Goal: Information Seeking & Learning: Learn about a topic

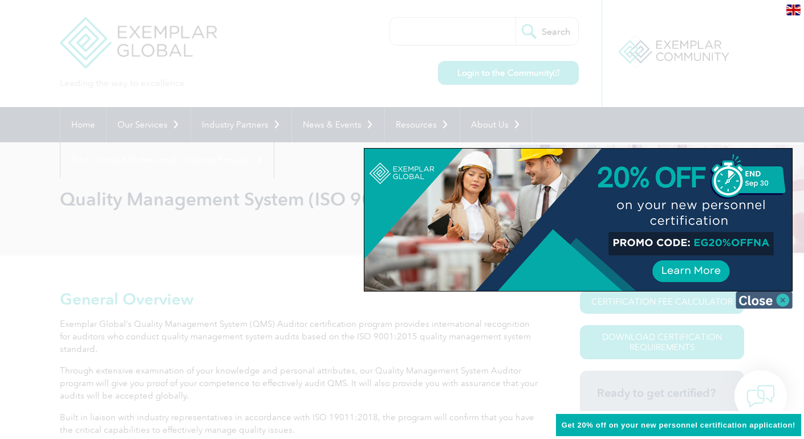
click at [779, 300] on img at bounding box center [763, 300] width 57 height 17
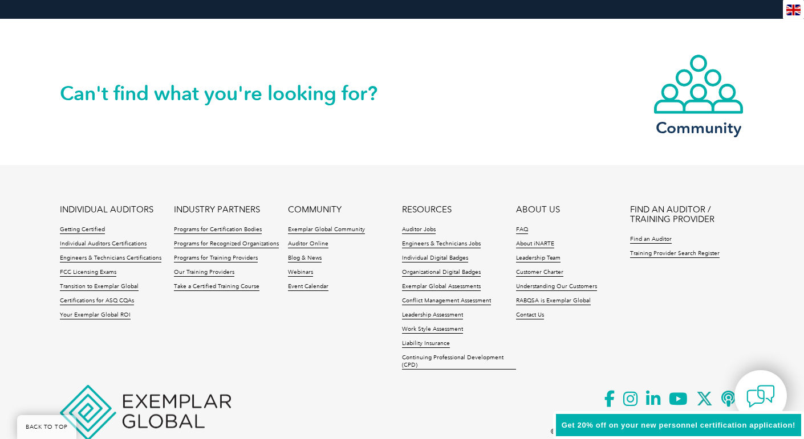
scroll to position [1558, 0]
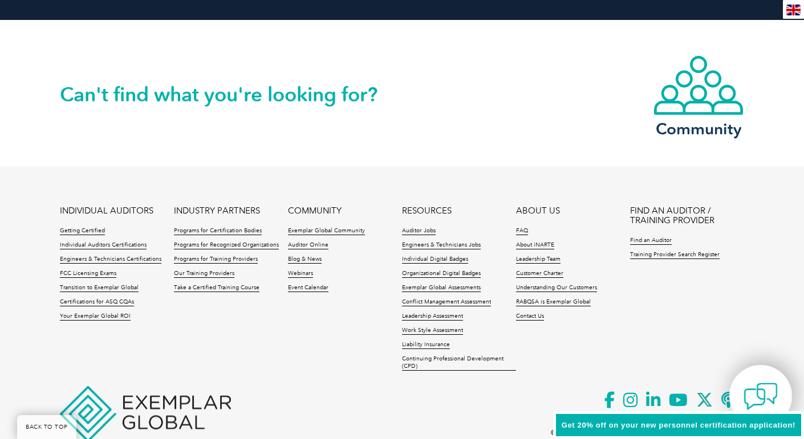
click at [772, 398] on img at bounding box center [760, 397] width 34 height 34
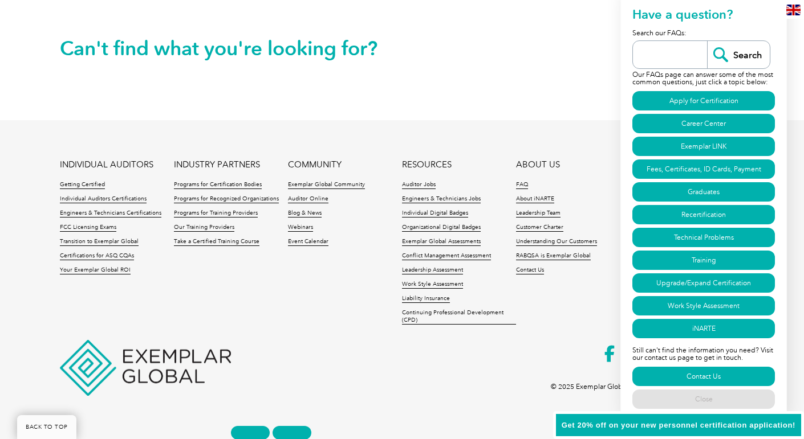
scroll to position [1605, 0]
click at [710, 208] on link "Recertification" at bounding box center [703, 214] width 142 height 19
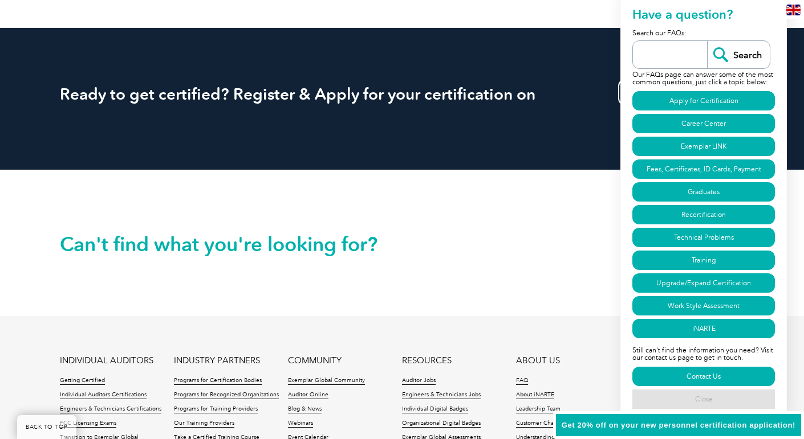
click at [710, 399] on link "Close" at bounding box center [703, 399] width 142 height 19
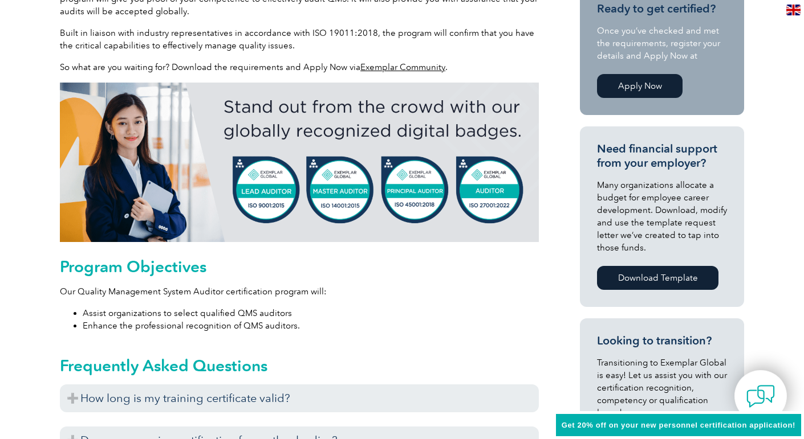
scroll to position [1083, 0]
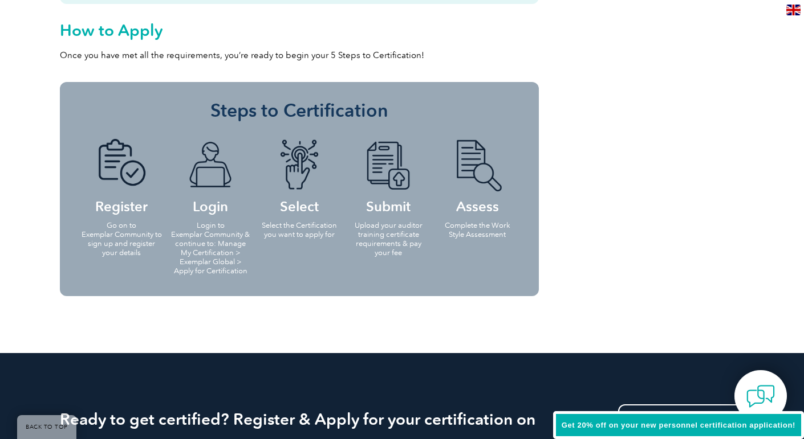
click at [124, 210] on h4 "Register" at bounding box center [121, 176] width 82 height 74
copy h4 "Register"
click at [211, 213] on h4 "Login" at bounding box center [210, 176] width 82 height 74
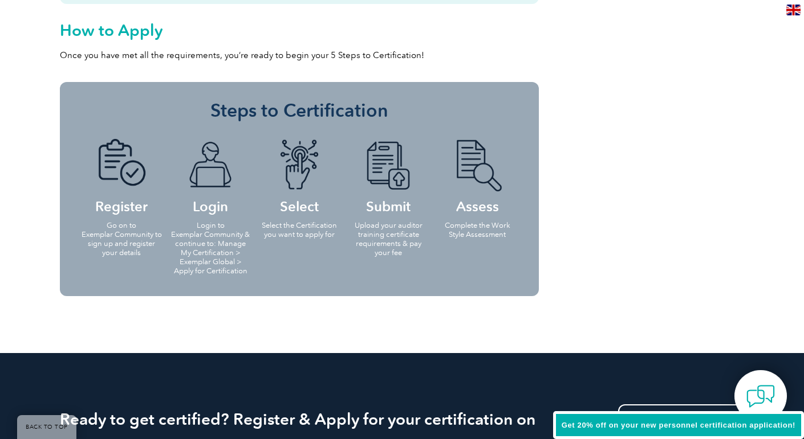
copy h4 "Login"
click at [300, 207] on h4 "Select" at bounding box center [299, 176] width 82 height 74
copy h4 "Select"
click at [379, 207] on h4 "Submit" at bounding box center [388, 176] width 82 height 74
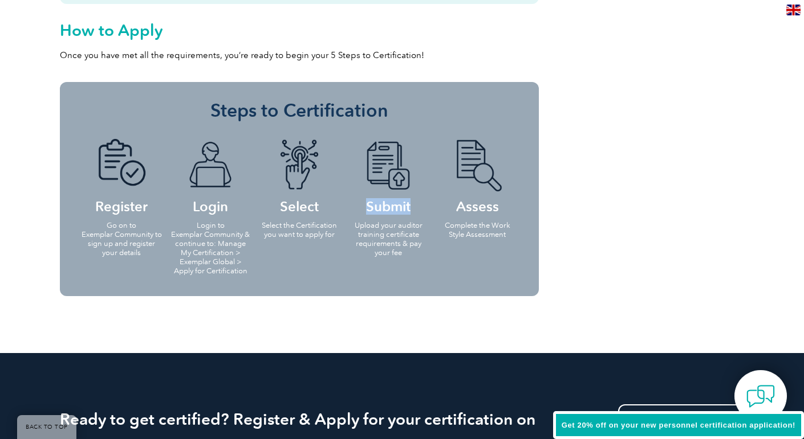
click at [379, 207] on h4 "Submit" at bounding box center [388, 176] width 82 height 74
copy h4 "Submit"
click at [479, 204] on h4 "Assess" at bounding box center [477, 176] width 82 height 74
copy h4 "Assess"
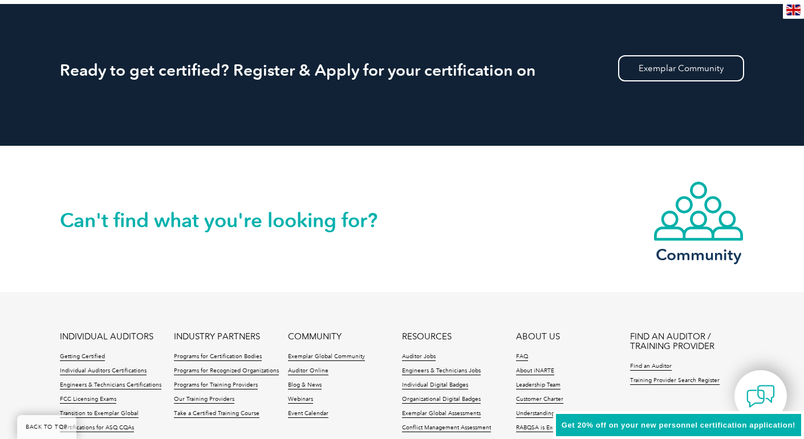
scroll to position [1586, 0]
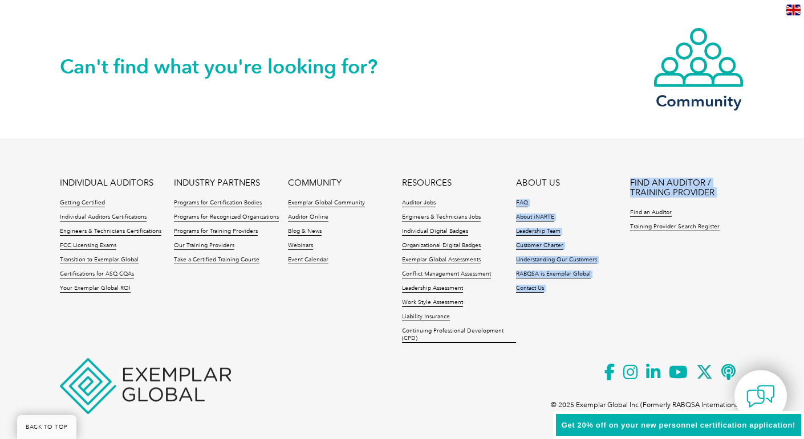
drag, startPoint x: 622, startPoint y: 210, endPoint x: 679, endPoint y: 210, distance: 57.0
click at [679, 210] on ul "INDIVIDUAL AUDITORS Getting Certified Individual Auditors Certifications Engine…" at bounding box center [402, 263] width 684 height 171
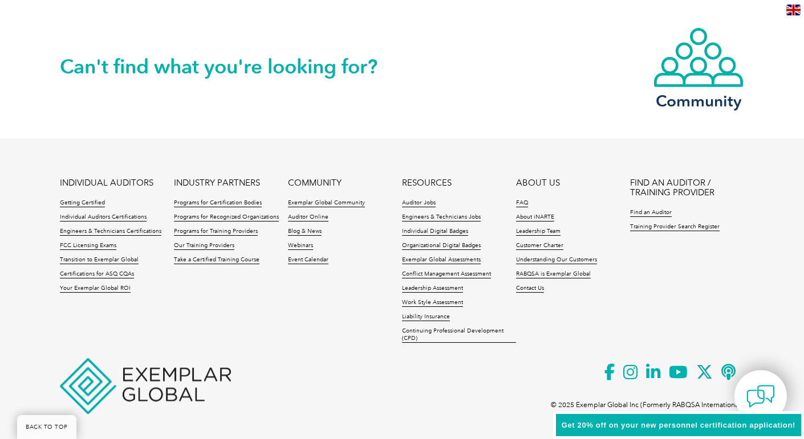
click at [670, 141] on footer "INDIVIDUAL AUDITORS Getting Certified Individual Auditors Certifications Engine…" at bounding box center [402, 290] width 804 height 303
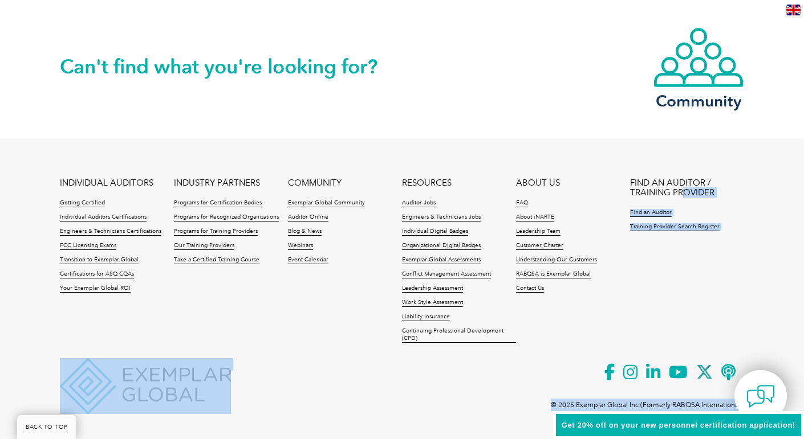
drag, startPoint x: 624, startPoint y: 173, endPoint x: 685, endPoint y: 190, distance: 62.6
click at [685, 190] on footer "INDIVIDUAL AUDITORS Getting Certified Individual Auditors Certifications Engine…" at bounding box center [402, 290] width 804 height 303
copy div "OVIDER Find an Auditor Training Provider Search Register © 2025 Exemplar Global…"
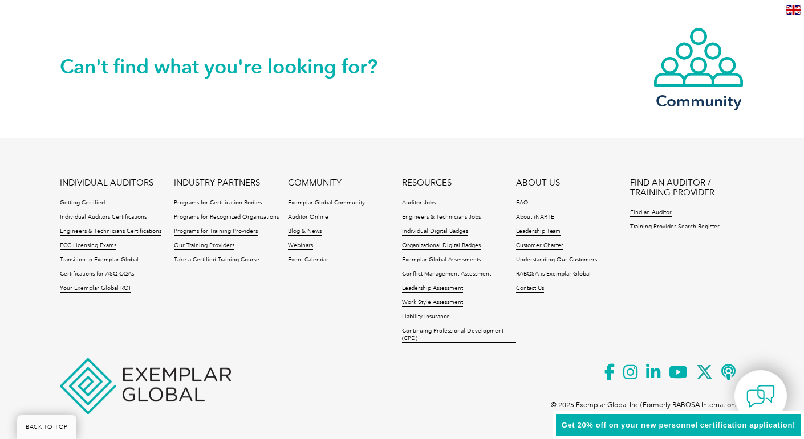
click at [588, 116] on div "Can't find what you're looking for? Community" at bounding box center [402, 66] width 684 height 146
click at [318, 341] on ul "INDIVIDUAL AUDITORS Getting Certified Individual Auditors Certifications Engine…" at bounding box center [402, 263] width 684 height 171
drag, startPoint x: 335, startPoint y: 263, endPoint x: 293, endPoint y: 239, distance: 48.0
click at [290, 246] on ul "Exemplar Global Community Auditor Online Blog & News Webinars Event Calendar" at bounding box center [345, 234] width 114 height 71
copy ul "Webinars"
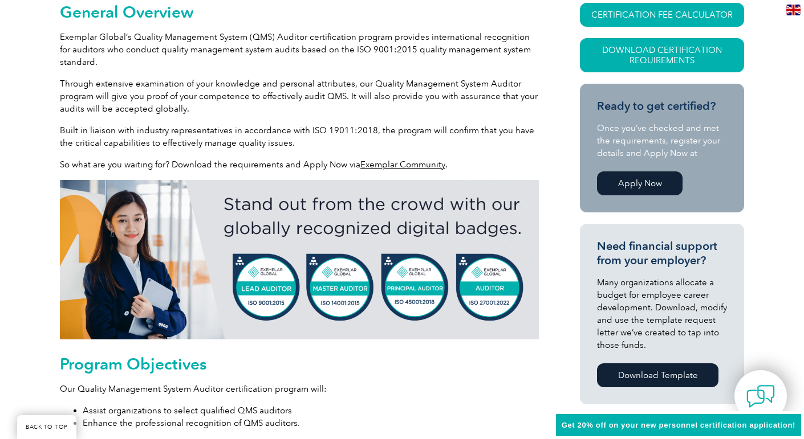
scroll to position [174, 0]
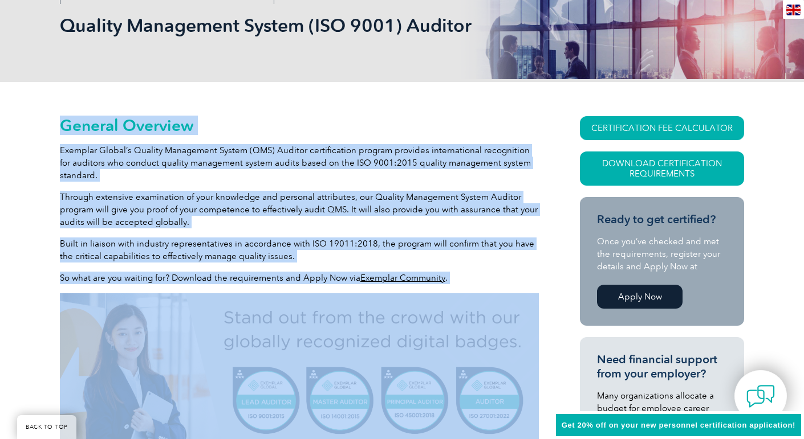
drag, startPoint x: 573, startPoint y: 120, endPoint x: 757, endPoint y: 129, distance: 184.3
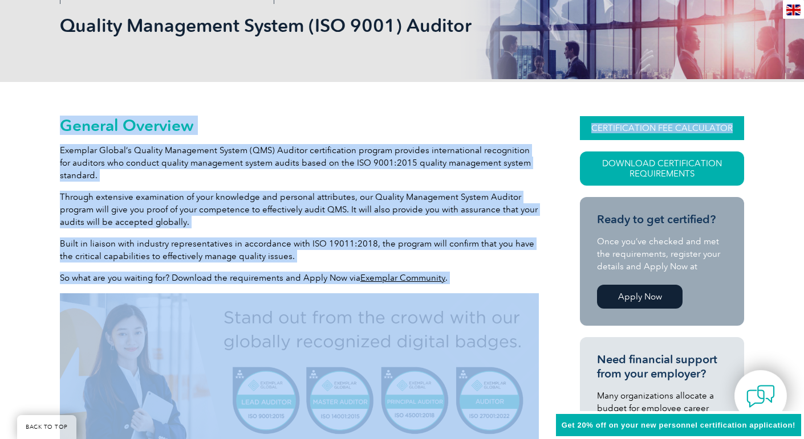
drag, startPoint x: 755, startPoint y: 128, endPoint x: 734, endPoint y: 125, distance: 20.6
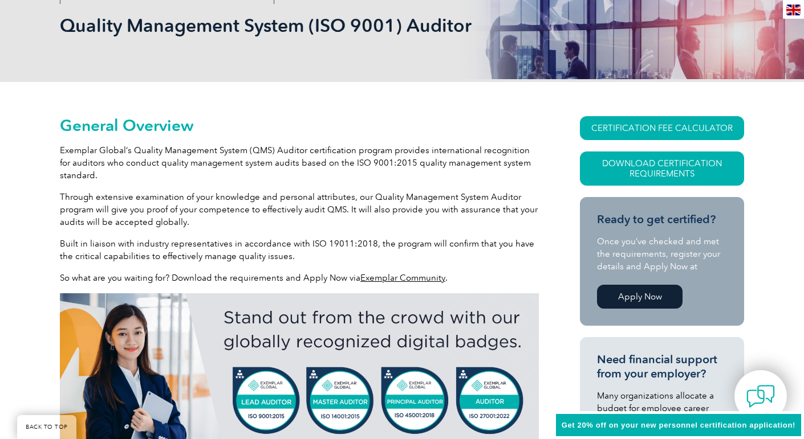
drag, startPoint x: 575, startPoint y: 126, endPoint x: 730, endPoint y: 131, distance: 155.1
copy link "CERTIFICATION FEE CALCULATOR"
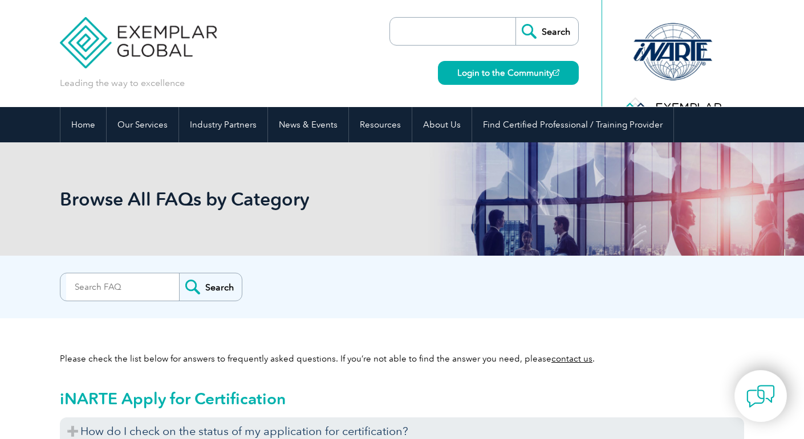
scroll to position [3512, 0]
